Goal: Information Seeking & Learning: Learn about a topic

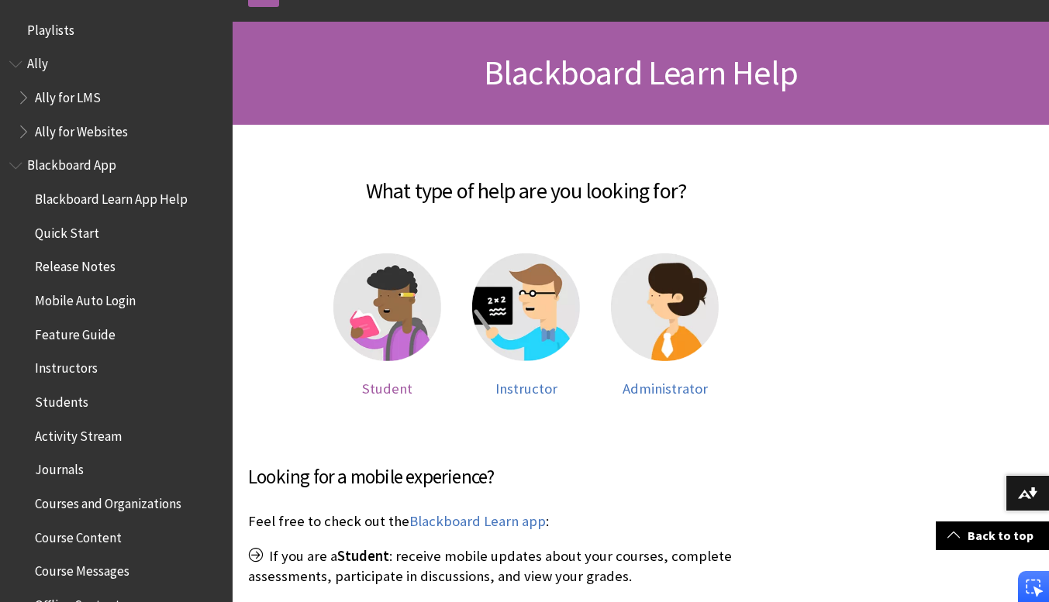
scroll to position [1313, 0]
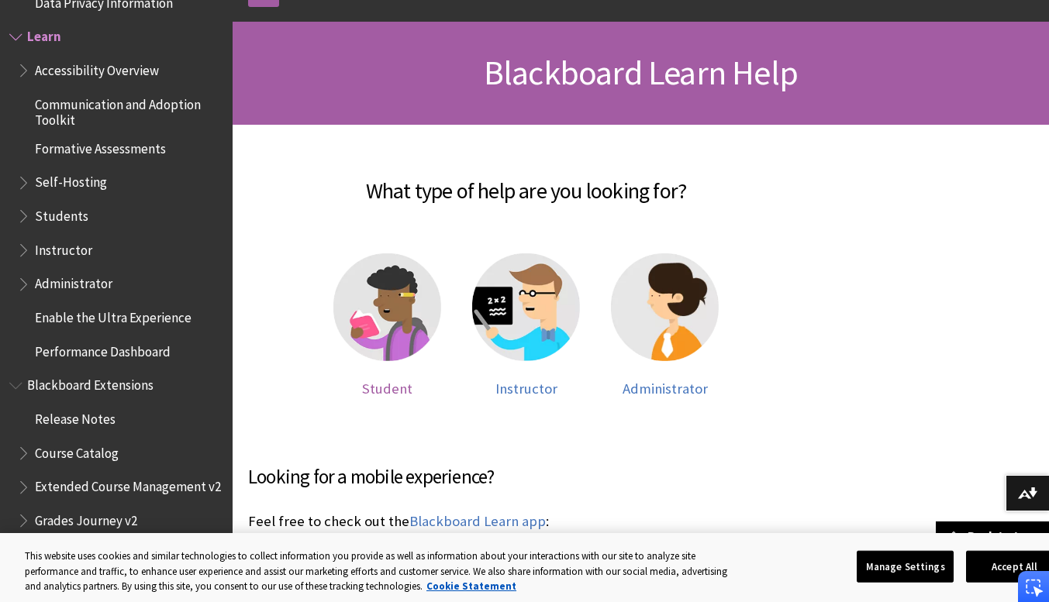
click at [381, 354] on img at bounding box center [387, 307] width 108 height 108
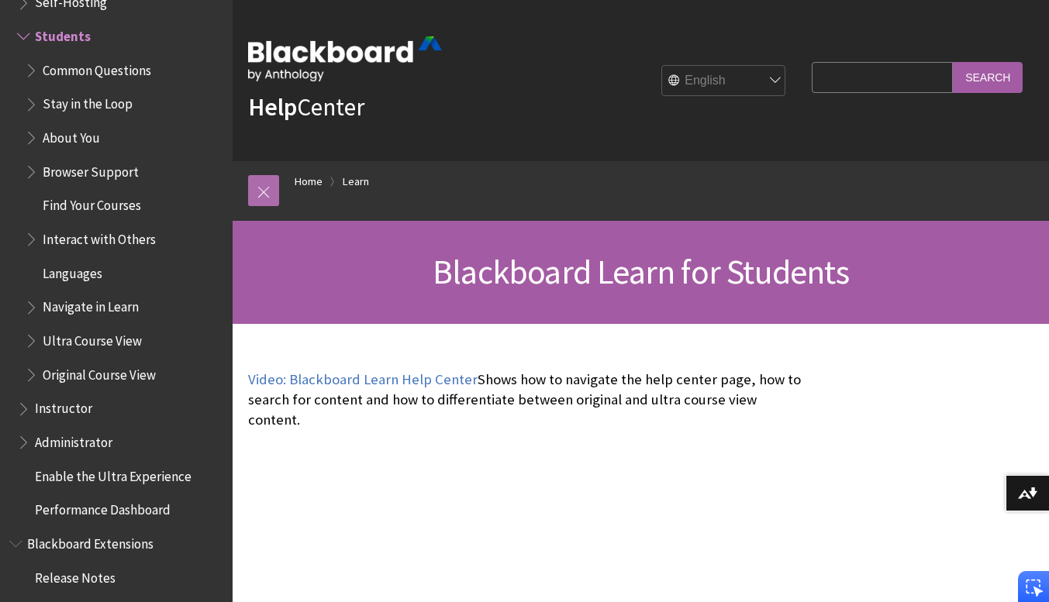
click at [271, 191] on link at bounding box center [263, 190] width 31 height 31
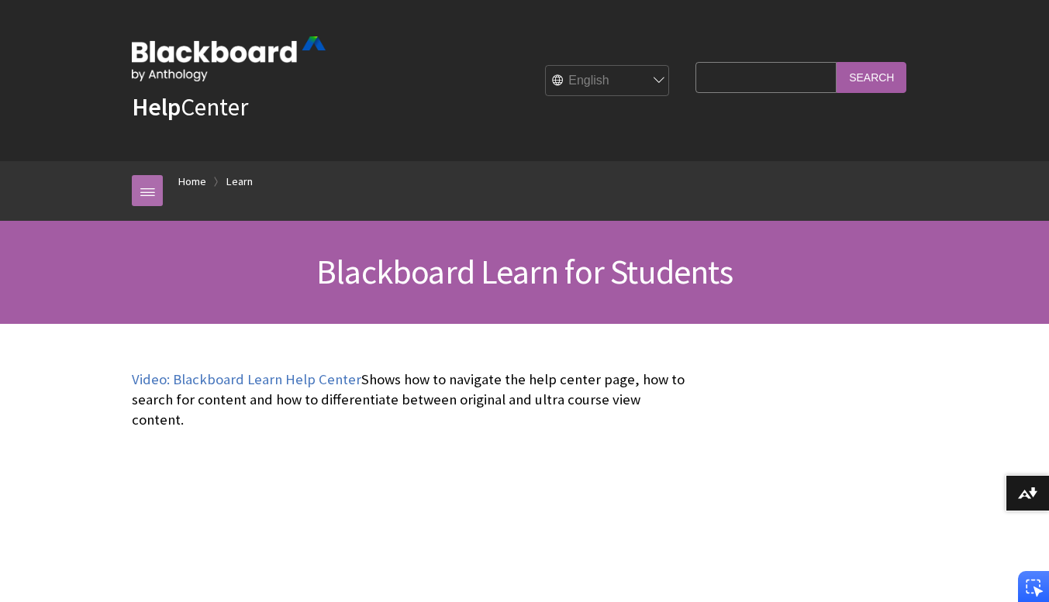
click at [145, 196] on link at bounding box center [147, 190] width 31 height 31
